Goal: Navigation & Orientation: Find specific page/section

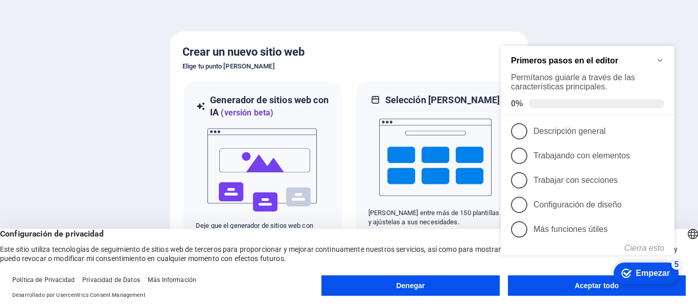
click at [537, 281] on div "checkmark Empezar 5 Primeros pasos en el editor Permítanos guiarle a través de …" at bounding box center [589, 164] width 186 height 248
click at [539, 285] on div "checkmark Empezar 5 Primeros pasos en el editor Permítanos guiarle a través de …" at bounding box center [589, 164] width 186 height 248
click at [536, 293] on button "Aceptar todo" at bounding box center [597, 285] width 178 height 20
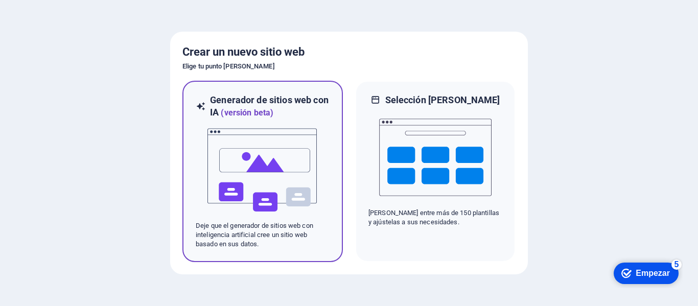
click at [298, 142] on img at bounding box center [262, 170] width 112 height 102
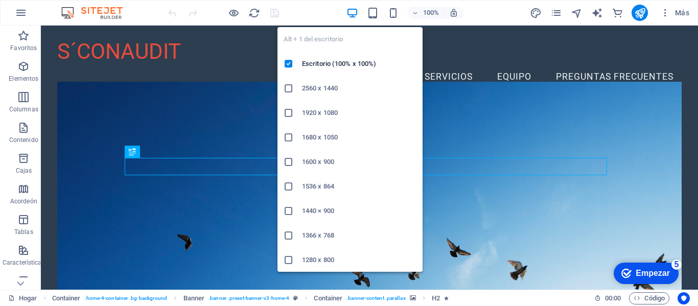
click at [351, 13] on icon "button" at bounding box center [352, 13] width 12 height 12
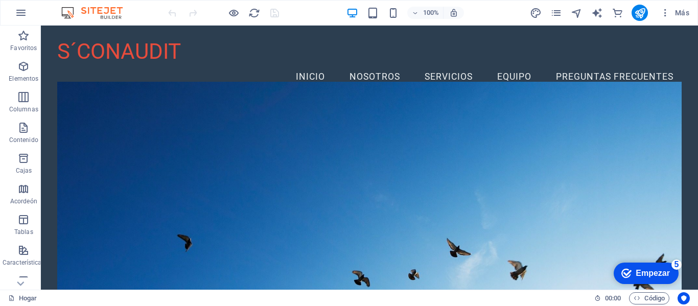
click at [116, 13] on img at bounding box center [97, 13] width 77 height 12
click at [66, 11] on img at bounding box center [97, 13] width 77 height 12
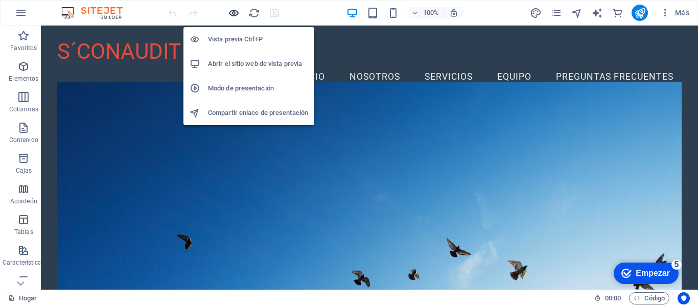
click at [232, 12] on icon "button" at bounding box center [234, 13] width 12 height 12
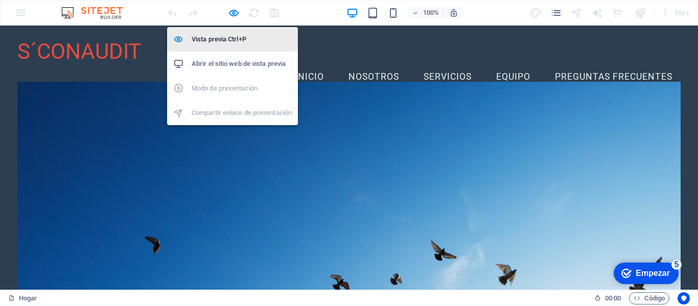
click at [229, 41] on font "Vista previa Ctrl+P" at bounding box center [219, 39] width 55 height 8
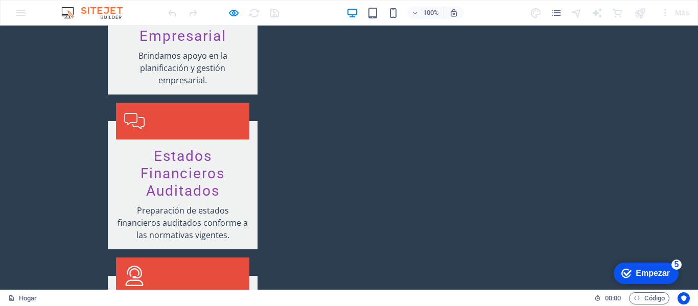
scroll to position [1531, 0]
